Goal: Task Accomplishment & Management: Manage account settings

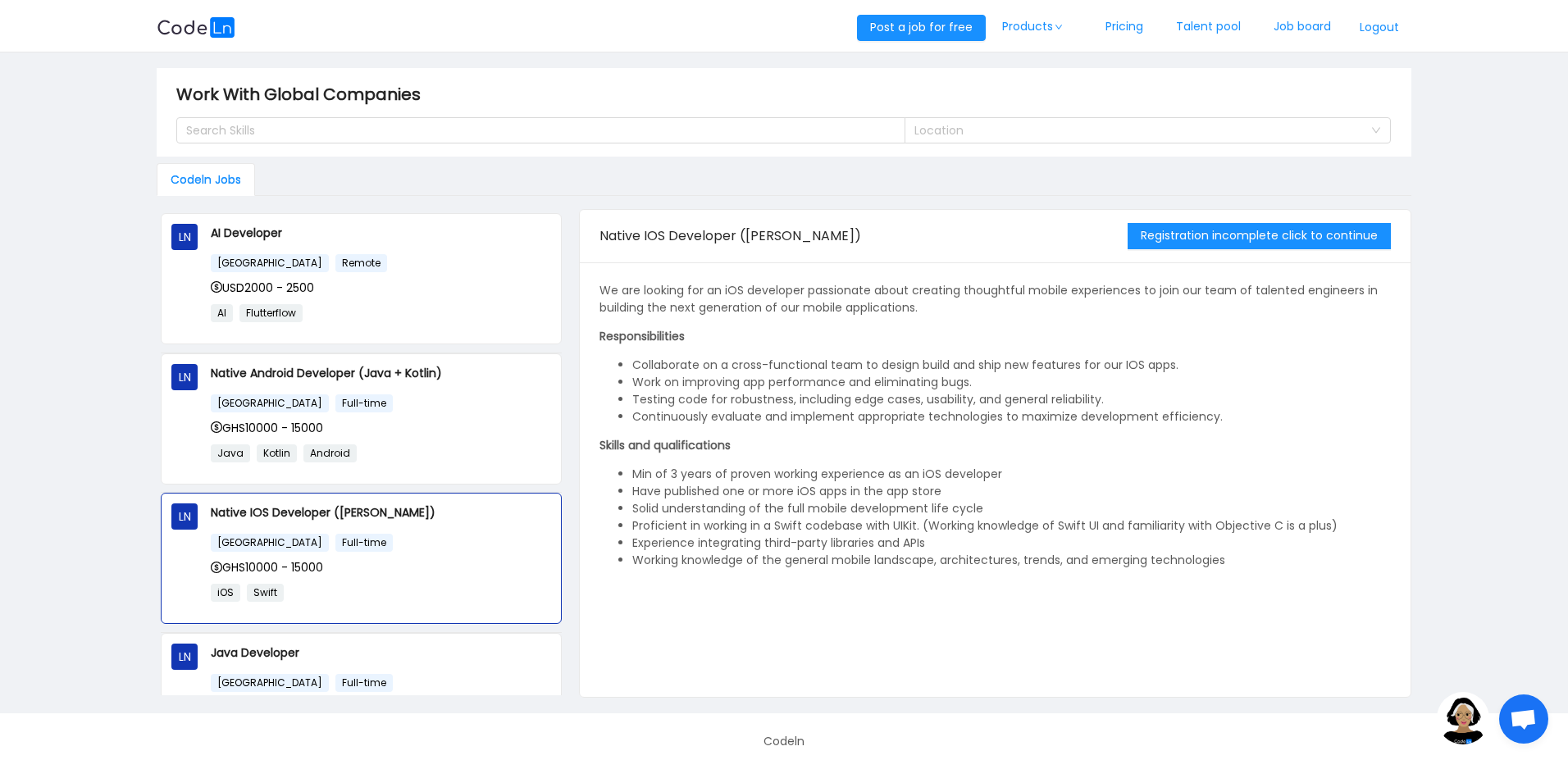
scroll to position [134, 0]
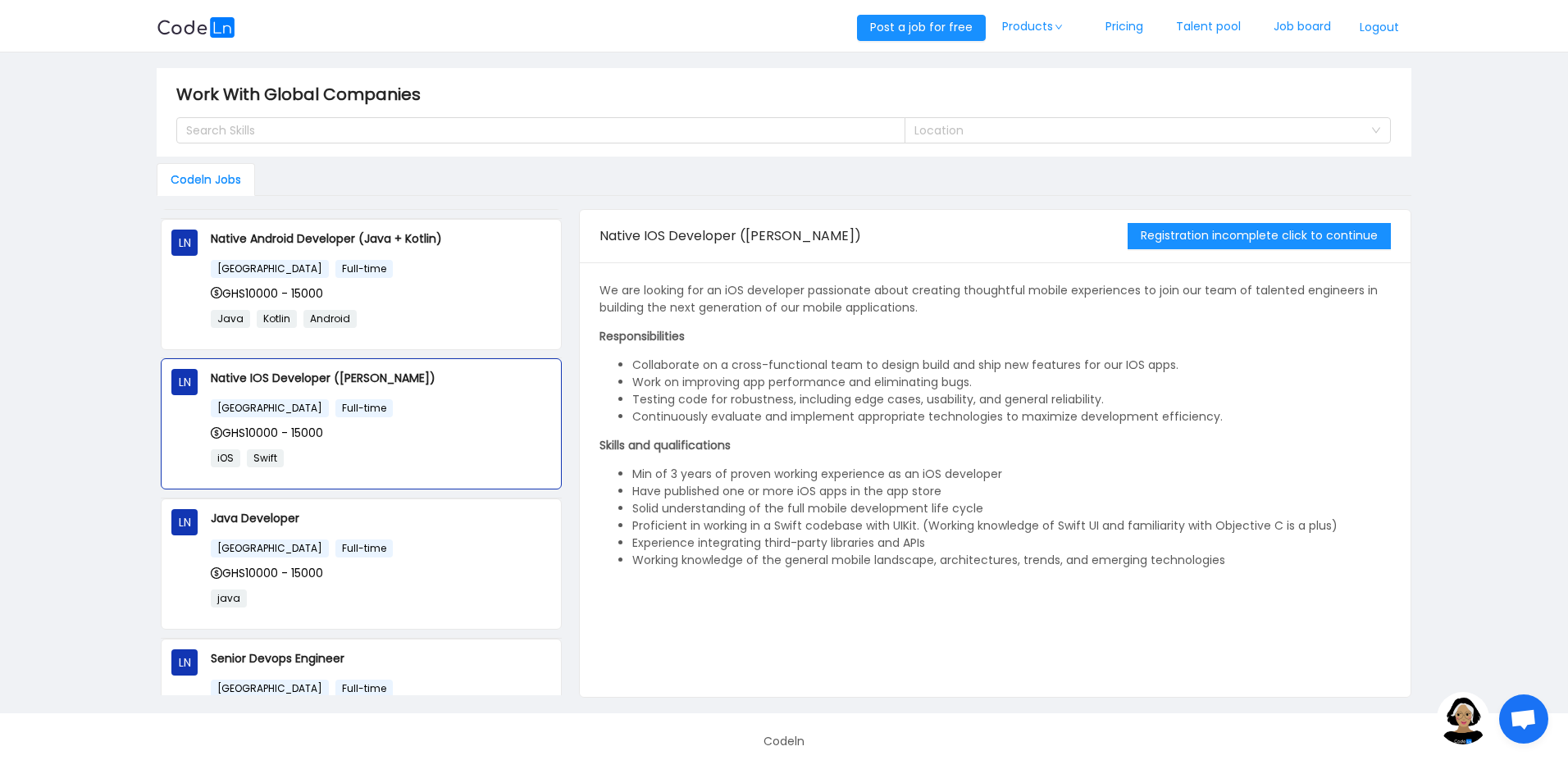
drag, startPoint x: 1490, startPoint y: 217, endPoint x: 1405, endPoint y: 74, distance: 166.4
click at [1489, 215] on main "Work With Global Companies Search Skills Location Codeln Jobs LN AI Developer U…" at bounding box center [784, 383] width 1568 height 661
click at [1380, 25] on button "Logout" at bounding box center [1379, 27] width 64 height 26
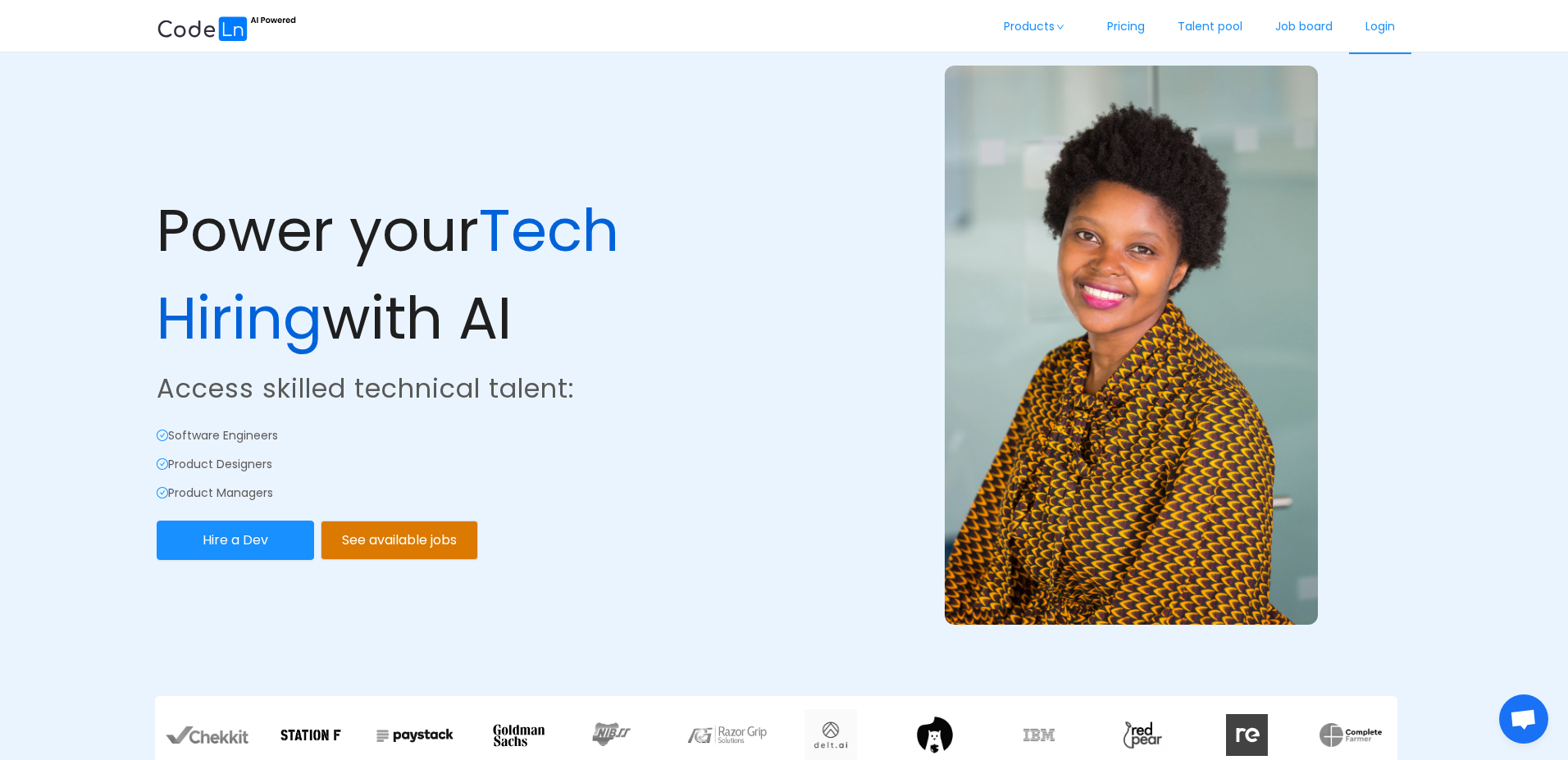
click at [1383, 27] on link "Login" at bounding box center [1380, 27] width 63 height 54
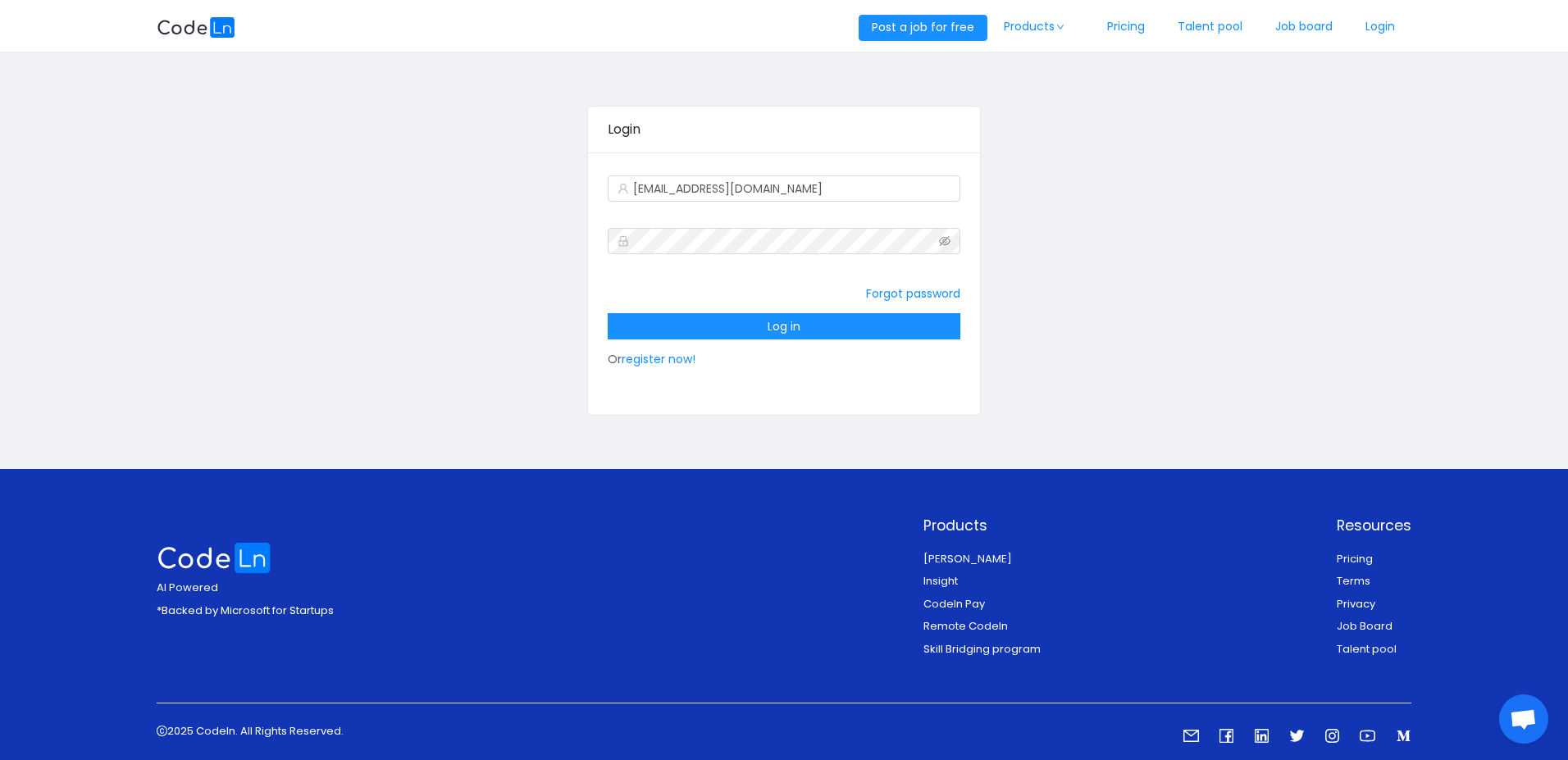
click at [750, 291] on div "Forgot password Log in Or register now!" at bounding box center [784, 326] width 352 height 98
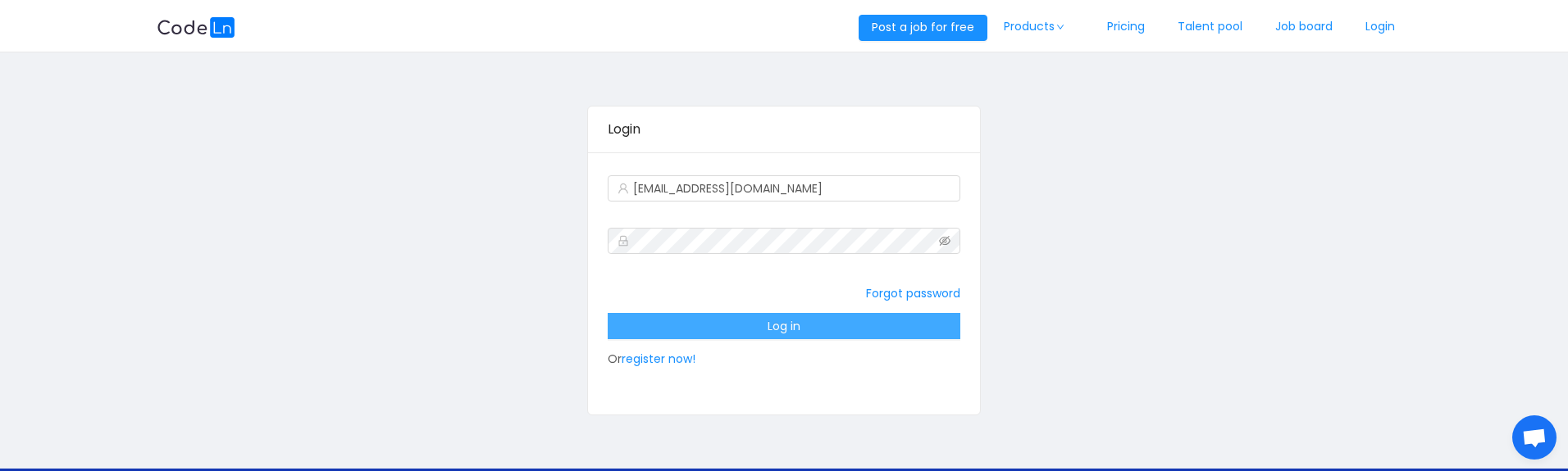
click at [782, 327] on button "Log in" at bounding box center [784, 326] width 352 height 26
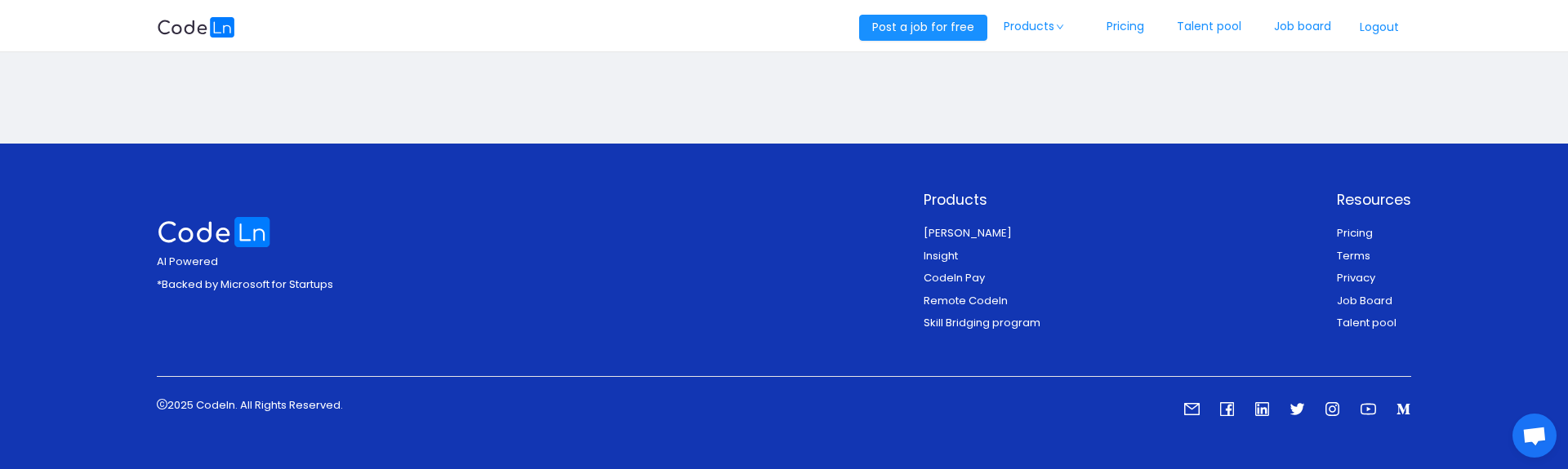
click at [1391, 35] on button "Logout" at bounding box center [1379, 27] width 63 height 26
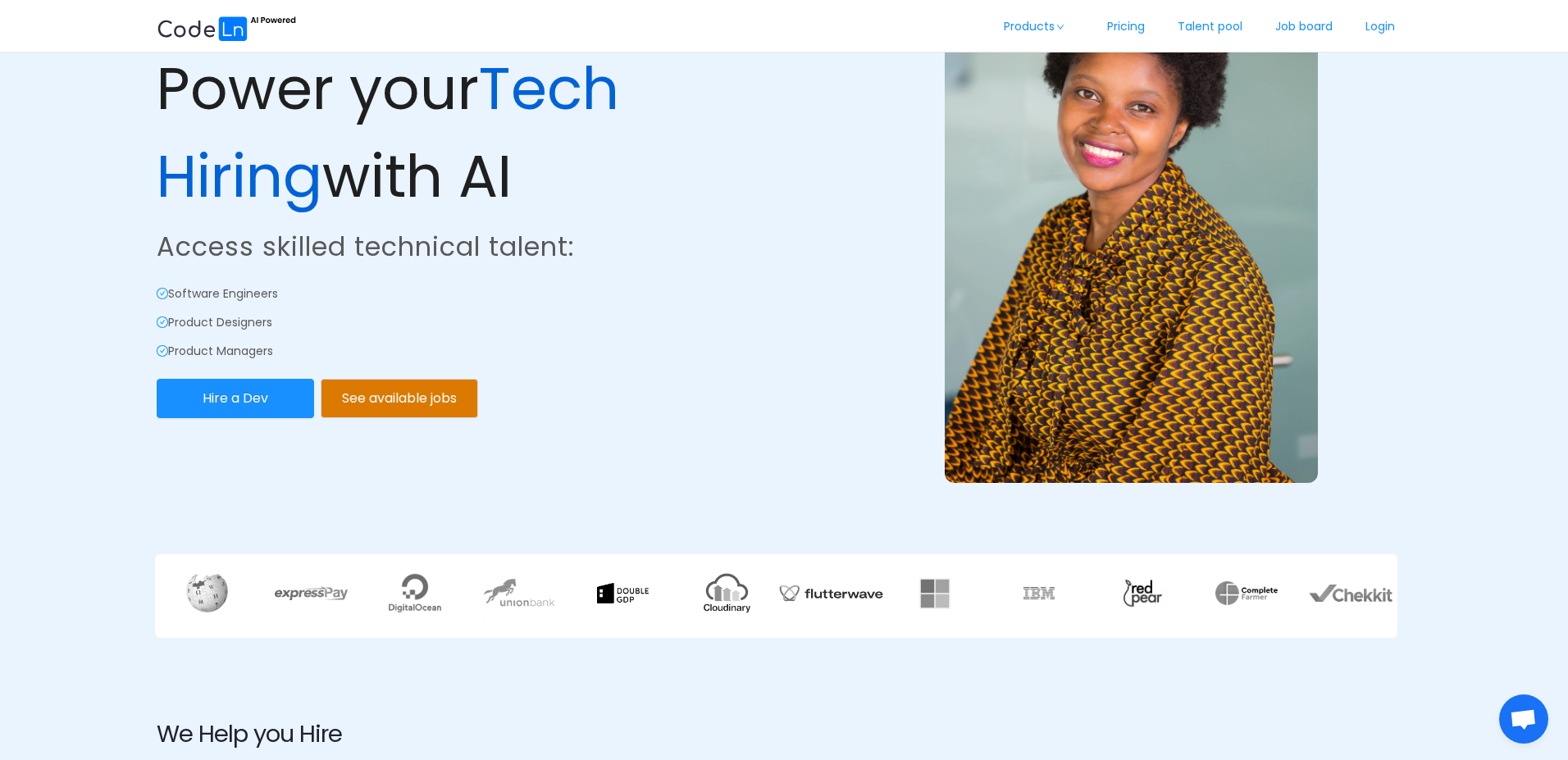
scroll to position [295, 0]
